Goal: Information Seeking & Learning: Learn about a topic

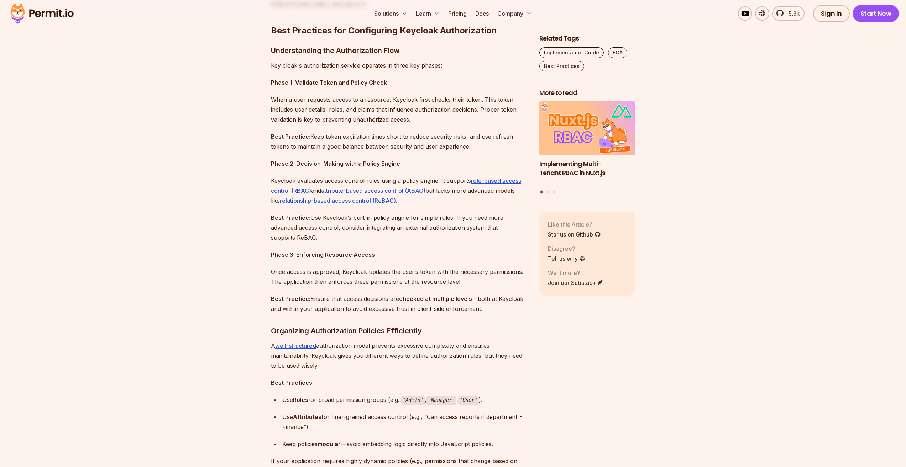
scroll to position [605, 0]
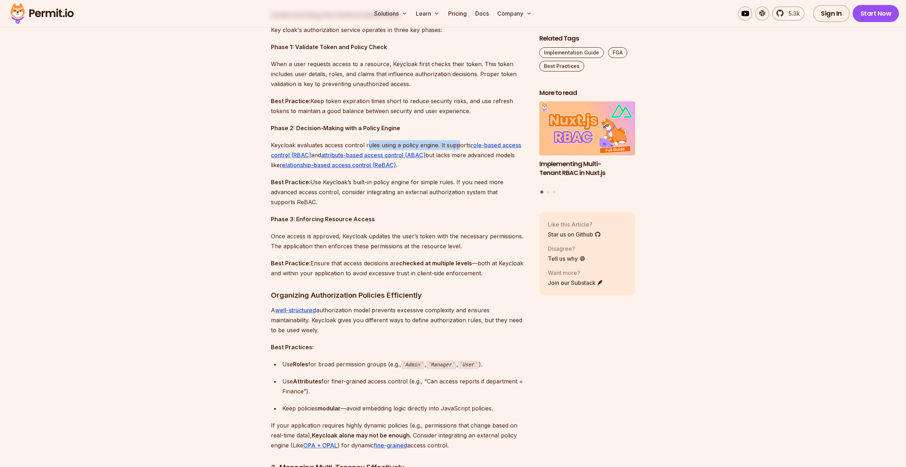
drag, startPoint x: 369, startPoint y: 143, endPoint x: 458, endPoint y: 143, distance: 89.0
click at [458, 143] on p "Keycloak evaluates access control rules using a policy engine. It supports role…" at bounding box center [399, 155] width 257 height 30
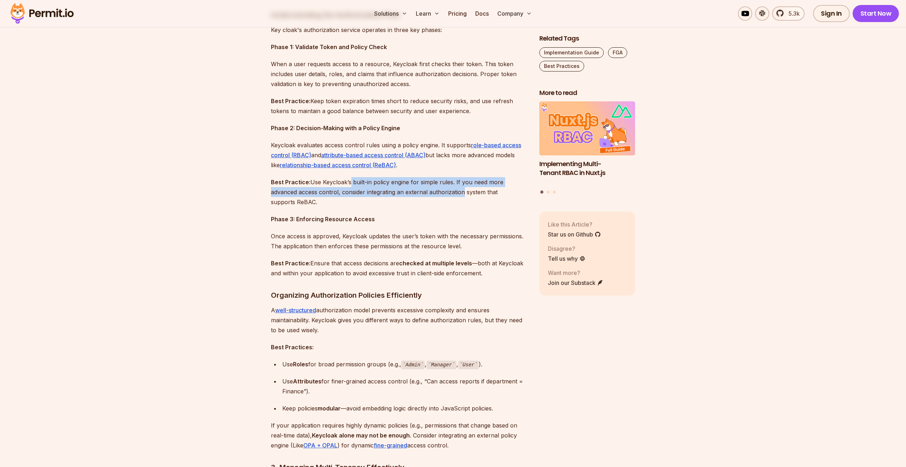
drag, startPoint x: 351, startPoint y: 186, endPoint x: 462, endPoint y: 189, distance: 110.4
click at [462, 189] on p "Best Practice: Use Keycloak’s built-in policy engine for simple rules. If you n…" at bounding box center [399, 192] width 257 height 30
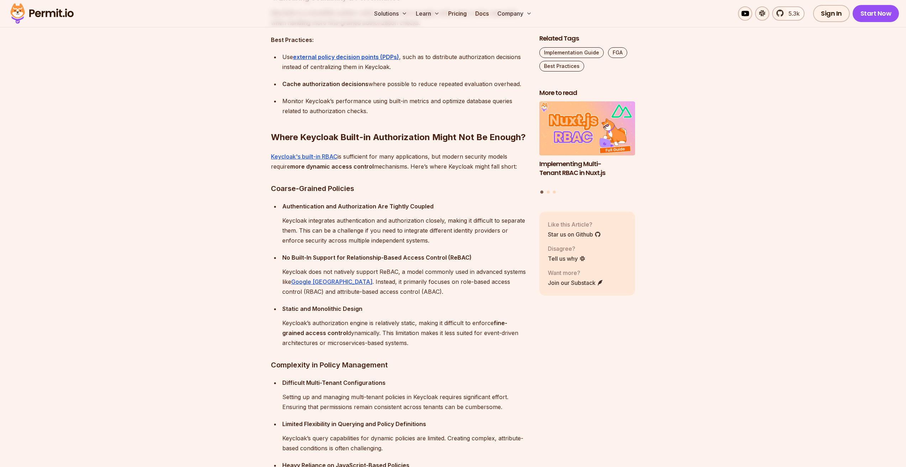
scroll to position [1246, 0]
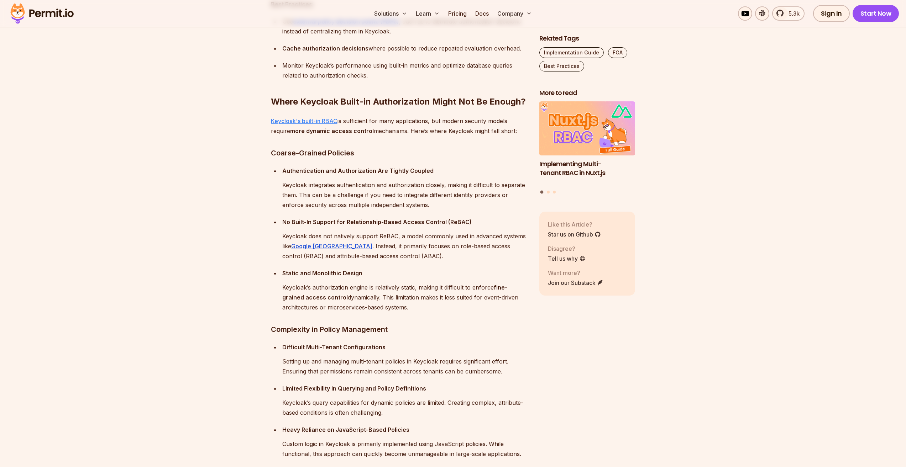
click at [327, 121] on link "Keycloak's built-in RBAC" at bounding box center [304, 120] width 67 height 7
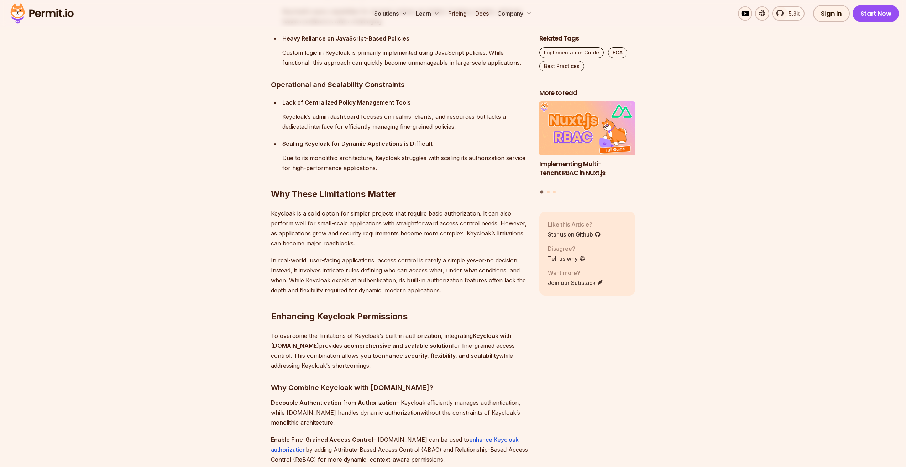
scroll to position [1745, 0]
